Goal: Use online tool/utility: Use online tool/utility

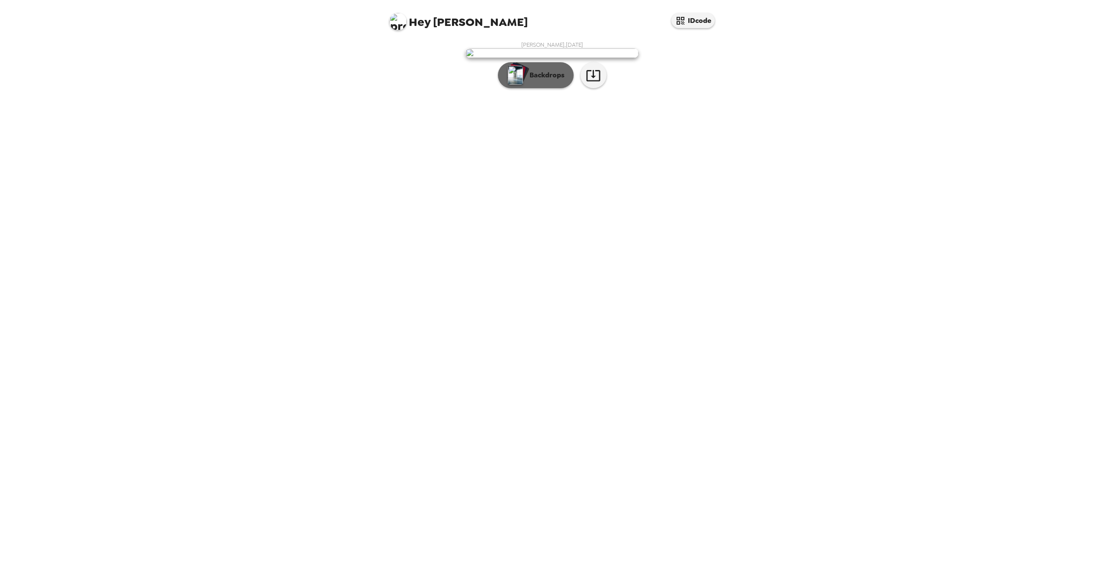
click at [550, 80] on p "Backdrops" at bounding box center [544, 75] width 39 height 10
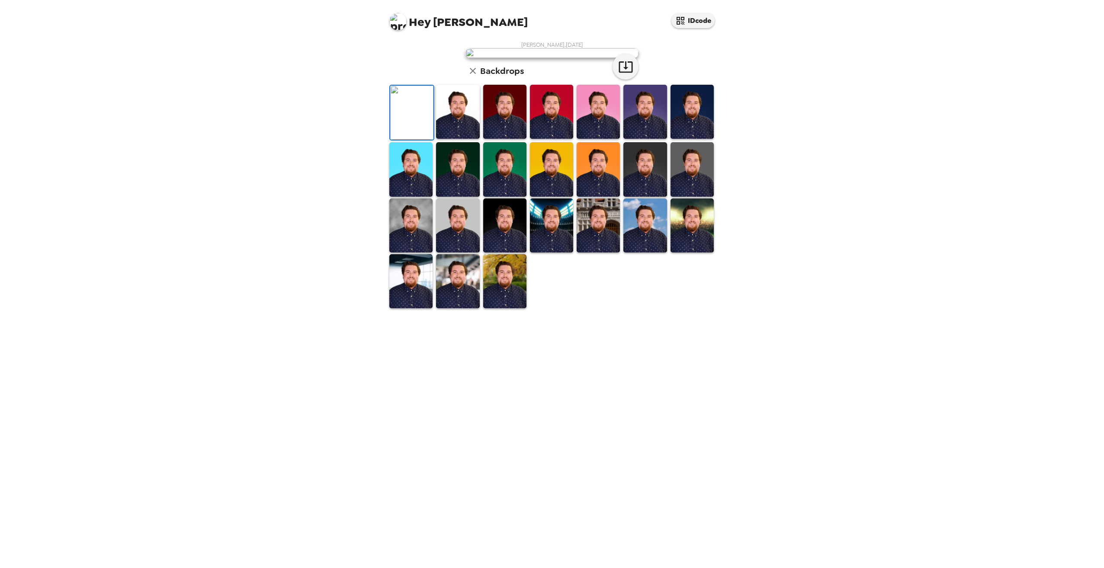
click at [424, 253] on img at bounding box center [410, 225] width 43 height 54
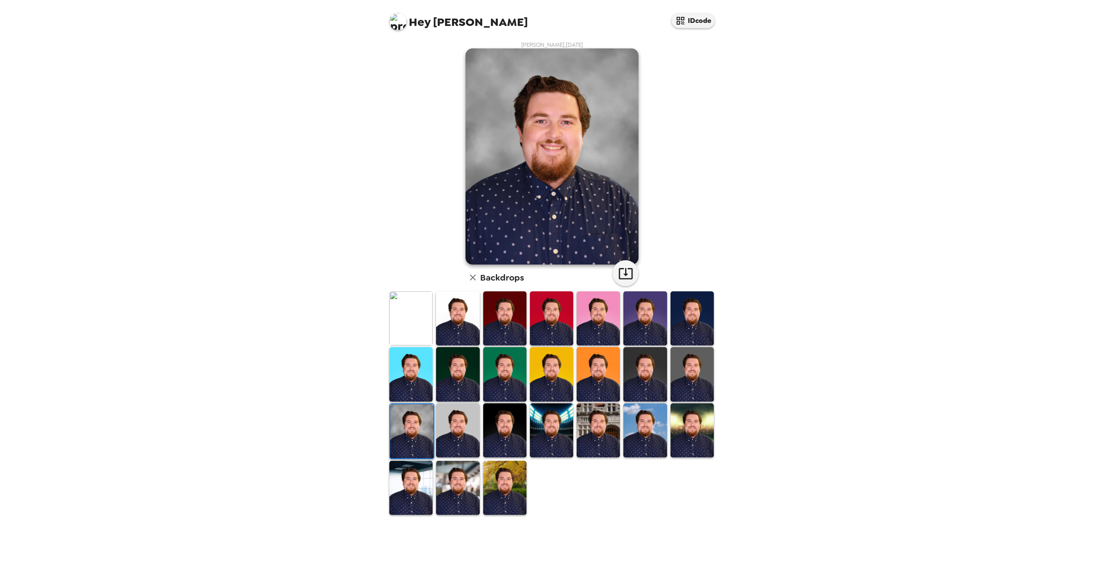
click at [511, 489] on img at bounding box center [504, 488] width 43 height 54
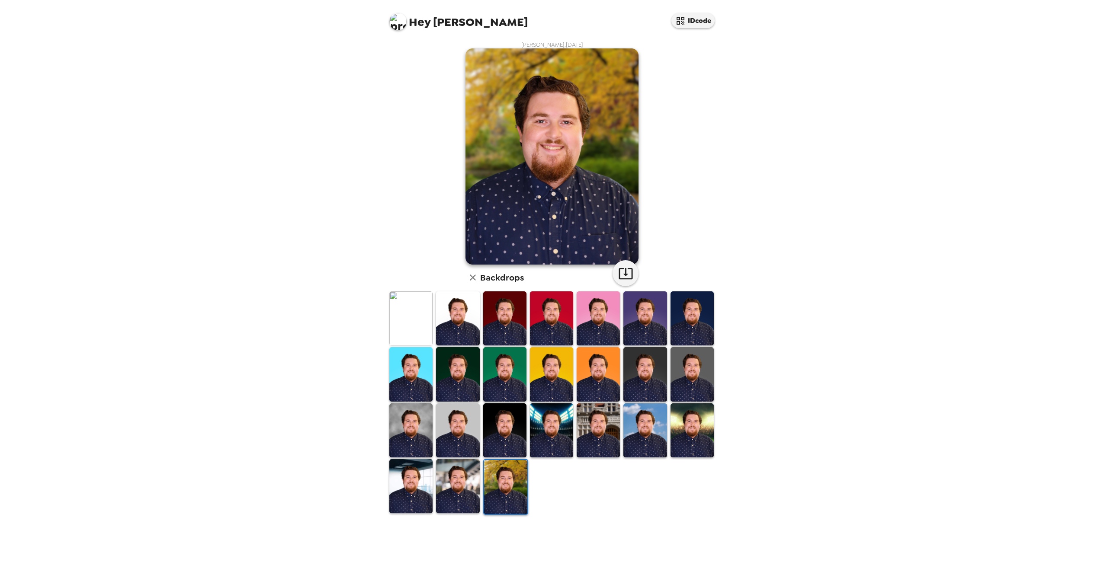
click at [461, 501] on img at bounding box center [457, 486] width 43 height 54
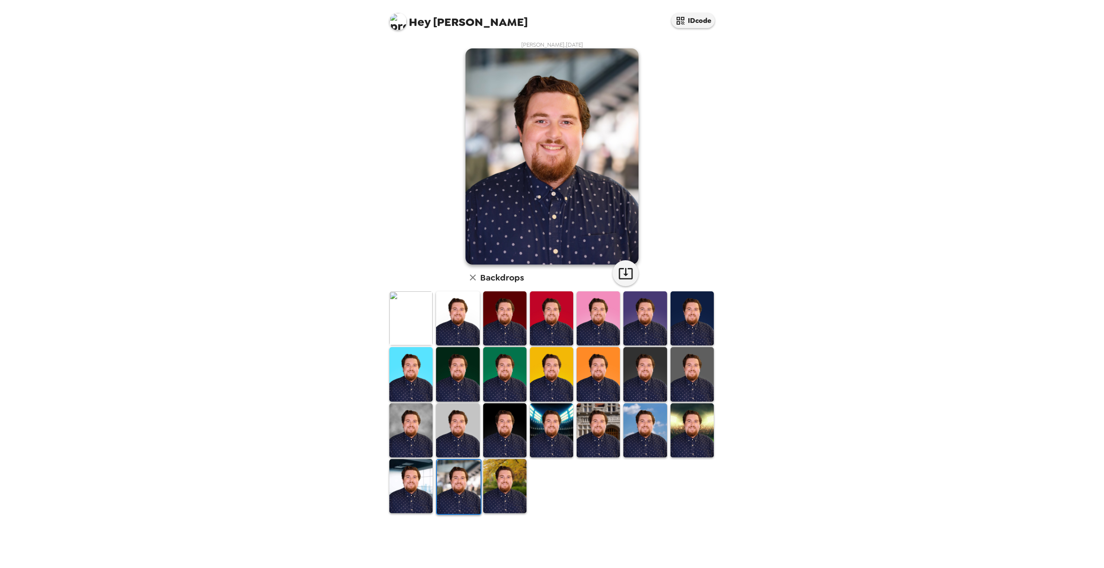
click at [406, 493] on img at bounding box center [410, 486] width 43 height 54
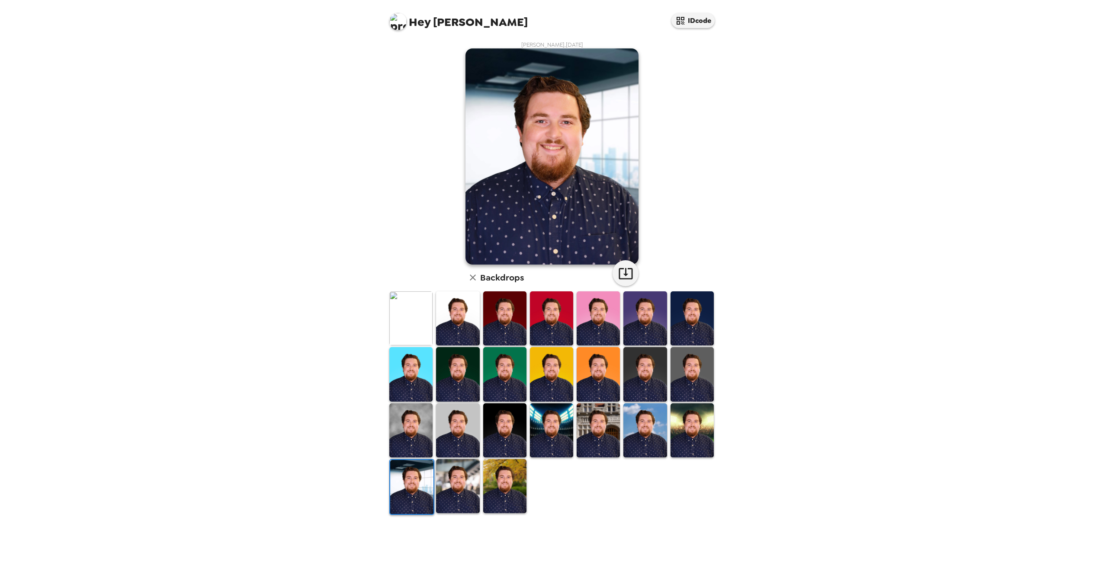
click at [460, 424] on img at bounding box center [457, 430] width 43 height 54
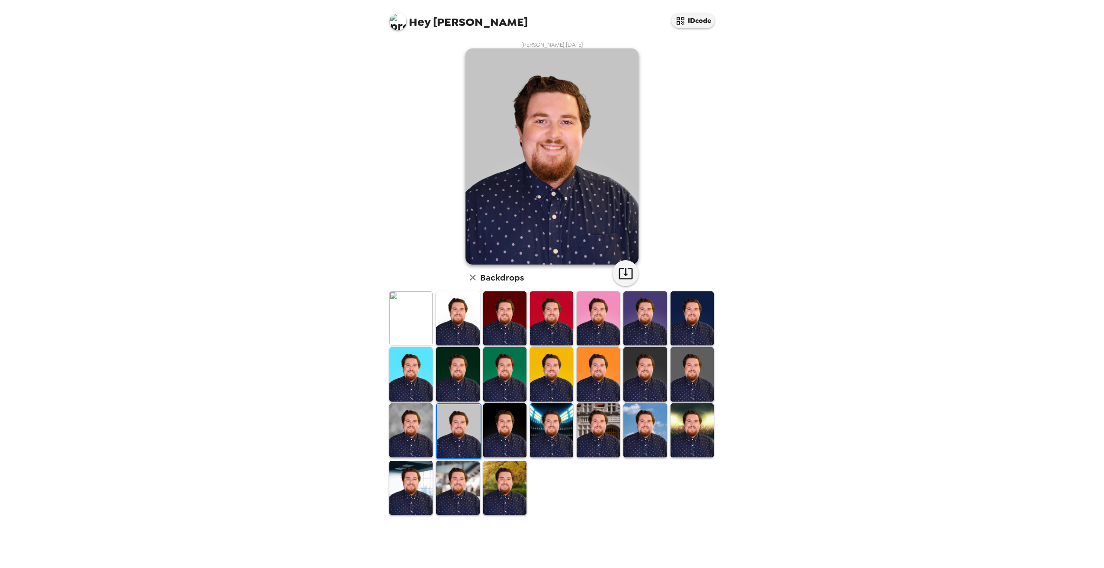
click at [681, 422] on img at bounding box center [691, 430] width 43 height 54
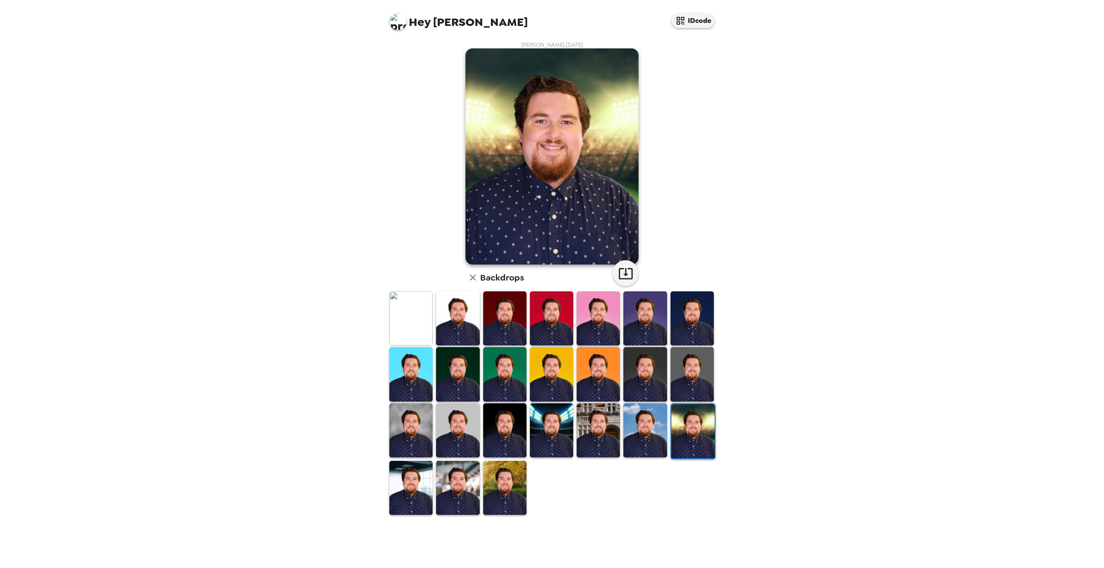
click at [639, 431] on img at bounding box center [644, 430] width 43 height 54
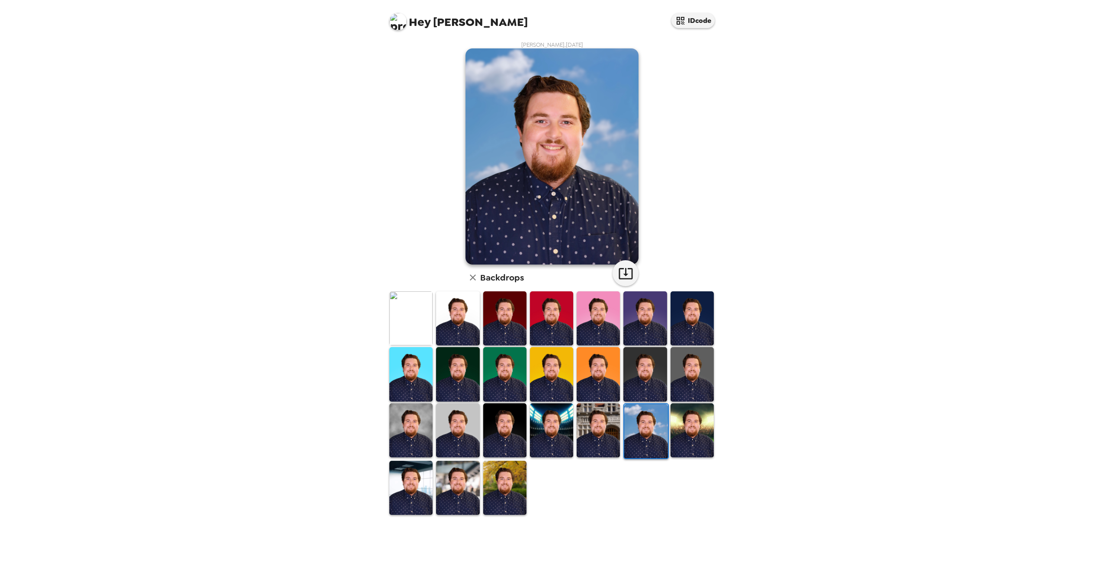
click at [698, 374] on img at bounding box center [691, 374] width 43 height 54
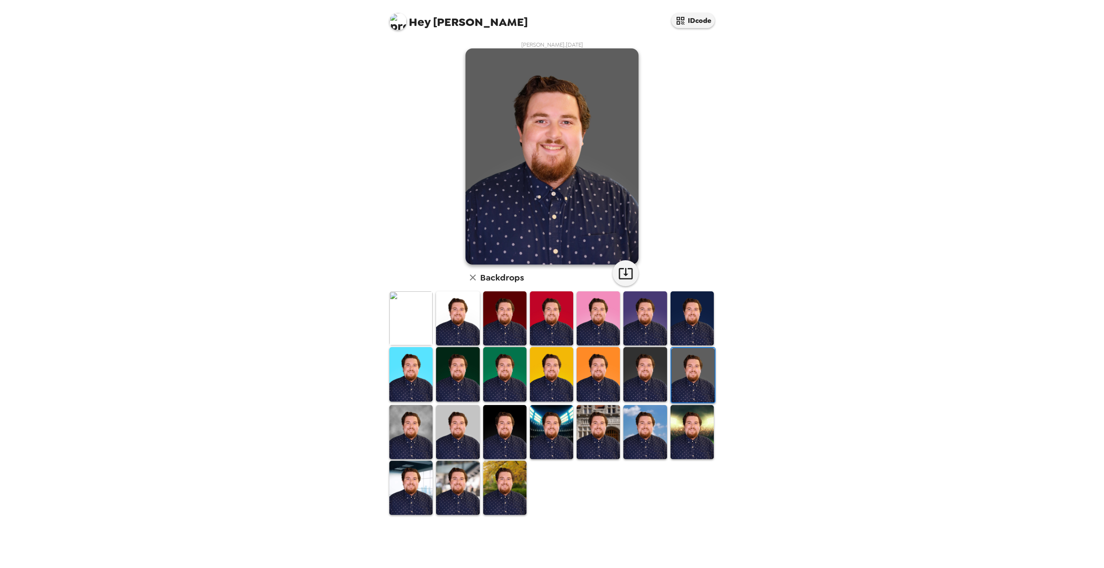
click at [643, 367] on img at bounding box center [644, 374] width 43 height 54
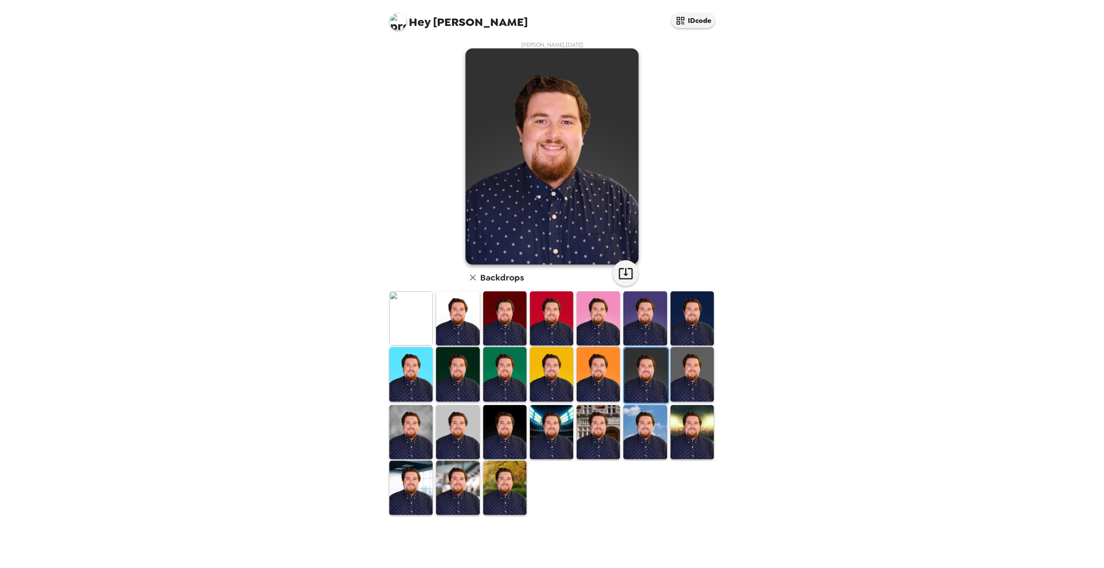
click at [697, 319] on img at bounding box center [691, 318] width 43 height 54
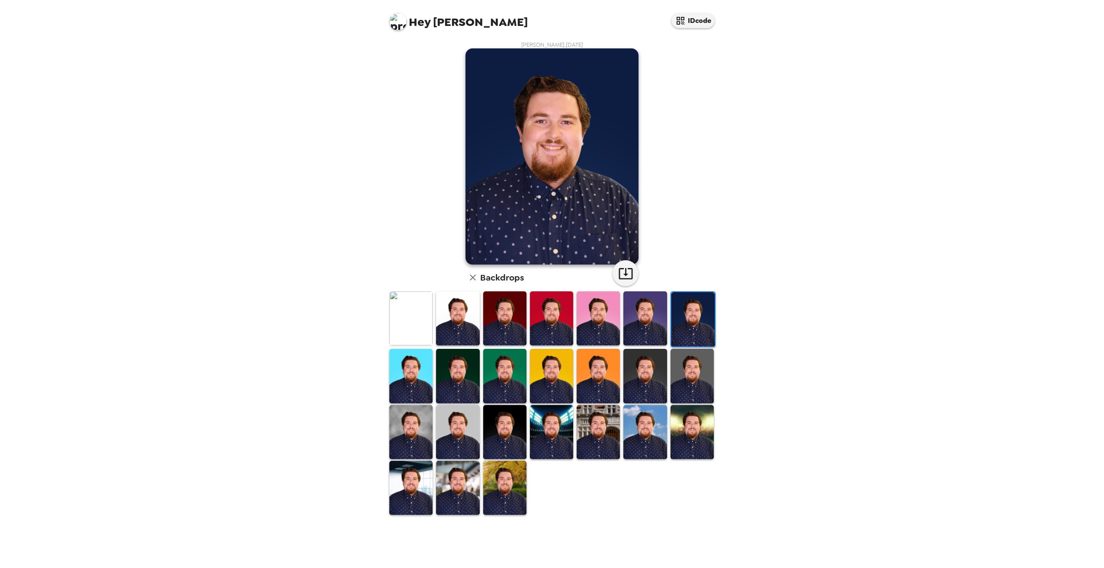
click at [499, 427] on img at bounding box center [504, 432] width 43 height 54
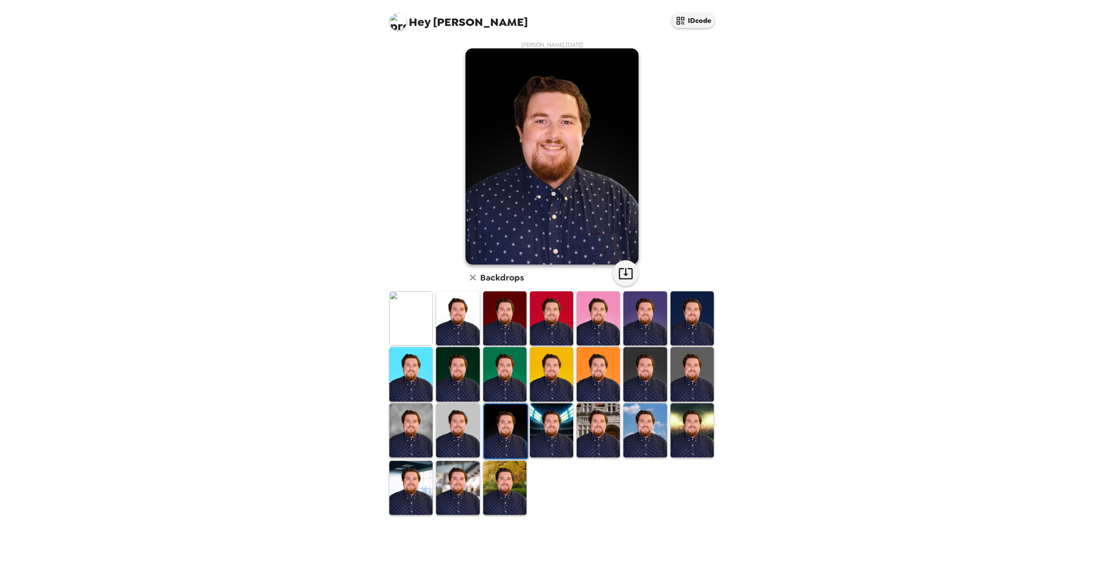
click at [414, 432] on img at bounding box center [410, 430] width 43 height 54
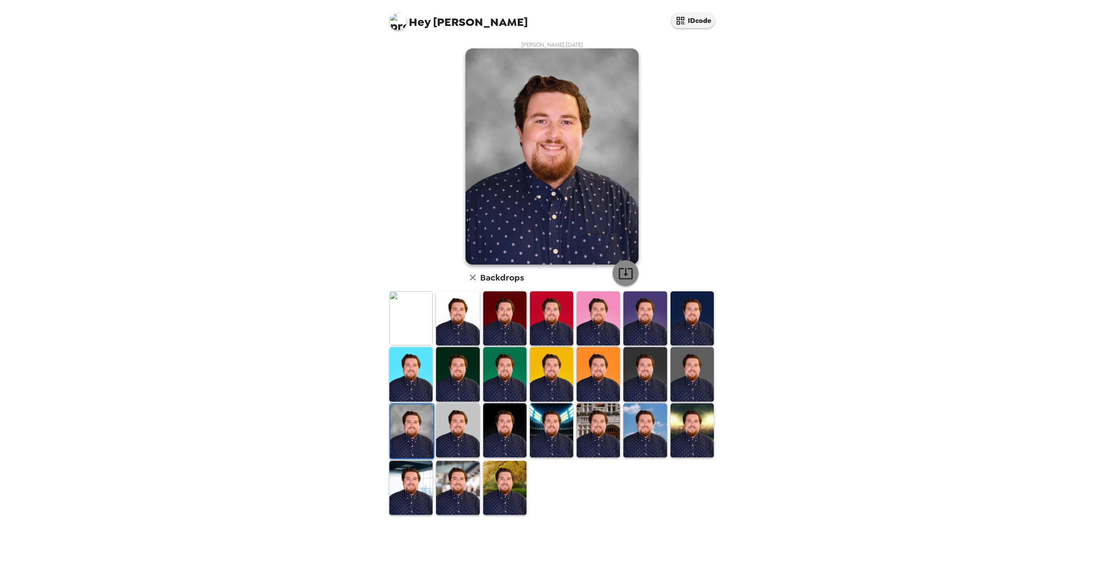
click at [621, 271] on icon "button" at bounding box center [625, 273] width 15 height 15
